Goal: Information Seeking & Learning: Learn about a topic

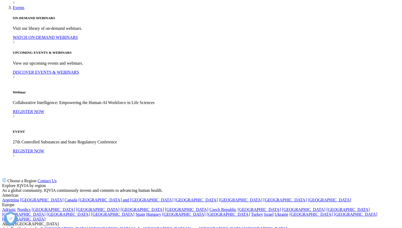
scroll to position [625, 0]
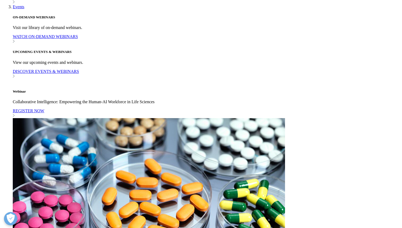
drag, startPoint x: 169, startPoint y: 47, endPoint x: 180, endPoint y: 32, distance: 19.0
drag, startPoint x: 217, startPoint y: 51, endPoint x: 243, endPoint y: 81, distance: 39.9
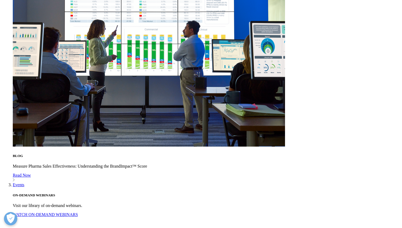
drag, startPoint x: 210, startPoint y: 82, endPoint x: 233, endPoint y: 104, distance: 31.8
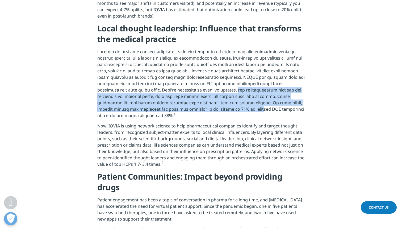
click at [233, 104] on p "1" at bounding box center [201, 85] width 208 height 74
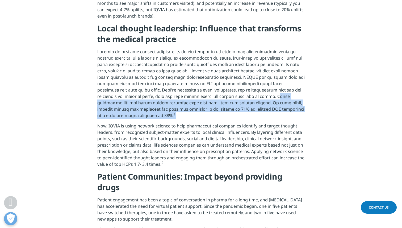
drag, startPoint x: 248, startPoint y: 87, endPoint x: 261, endPoint y: 107, distance: 24.1
click at [261, 107] on p "1" at bounding box center [201, 85] width 208 height 74
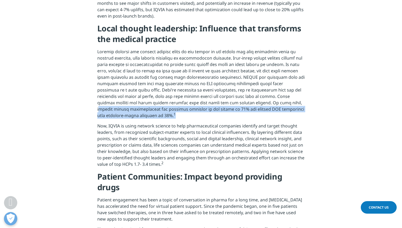
drag, startPoint x: 262, startPoint y: 95, endPoint x: 267, endPoint y: 108, distance: 14.4
click at [267, 108] on p "1" at bounding box center [201, 85] width 208 height 74
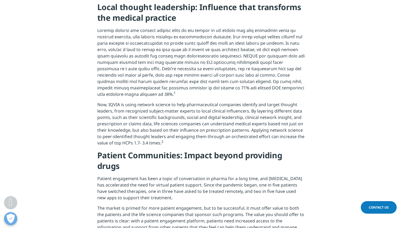
scroll to position [647, 0]
